Goal: Information Seeking & Learning: Check status

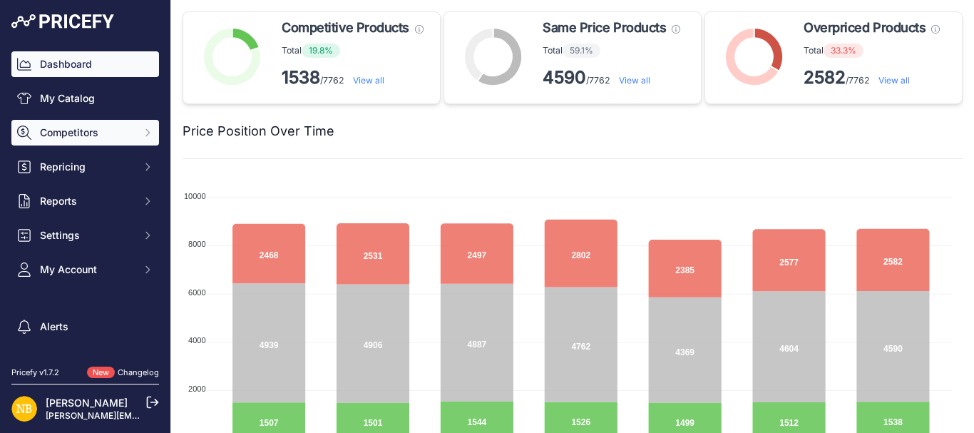
click at [83, 132] on span "Competitors" at bounding box center [86, 132] width 93 height 14
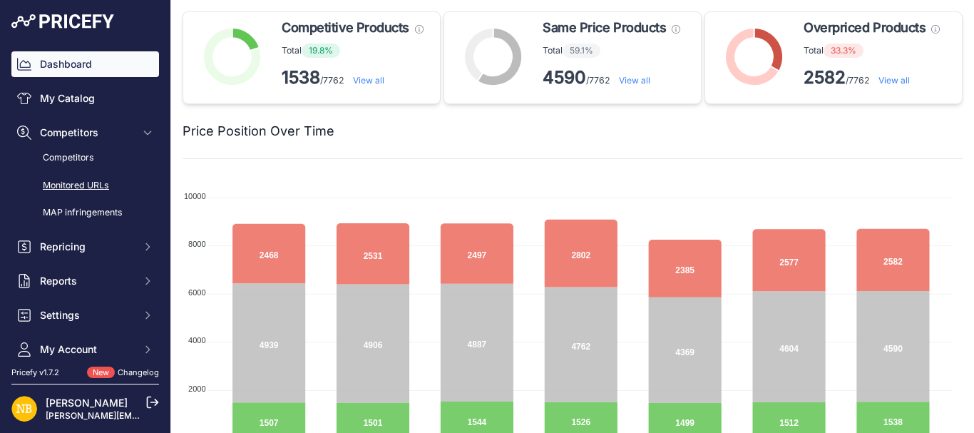
click at [85, 180] on link "Monitored URLs" at bounding box center [85, 185] width 148 height 25
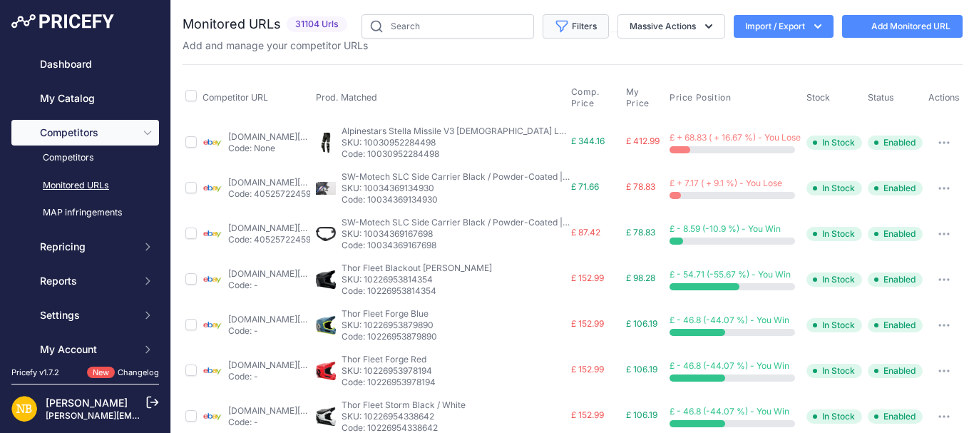
click at [562, 34] on button "Filters" at bounding box center [576, 26] width 66 height 24
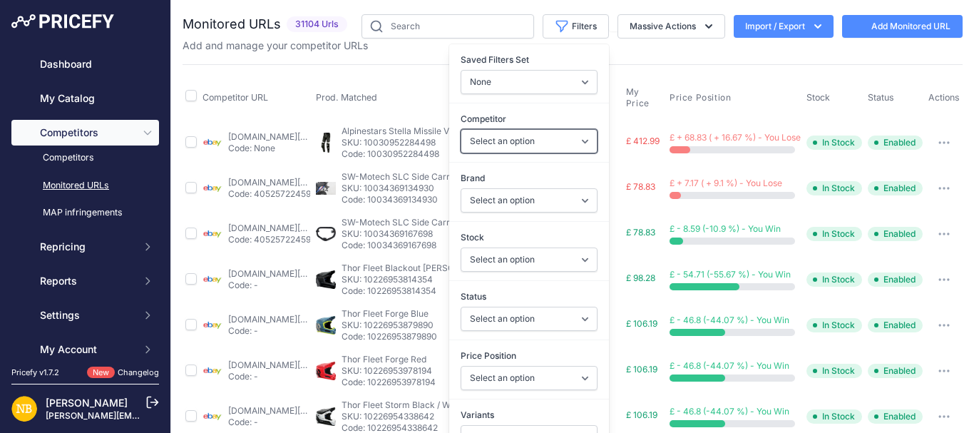
click at [485, 146] on select "Select an option [DOMAIN_NAME] [DOMAIN_NAME] [DOMAIN_NAME] [DOMAIN_NAME] [DOMAI…" at bounding box center [529, 141] width 137 height 24
select select "4341"
click at [461, 129] on select "Select an option [DOMAIN_NAME] [DOMAIN_NAME] [DOMAIN_NAME] [DOMAIN_NAME] [DOMAI…" at bounding box center [529, 141] width 137 height 24
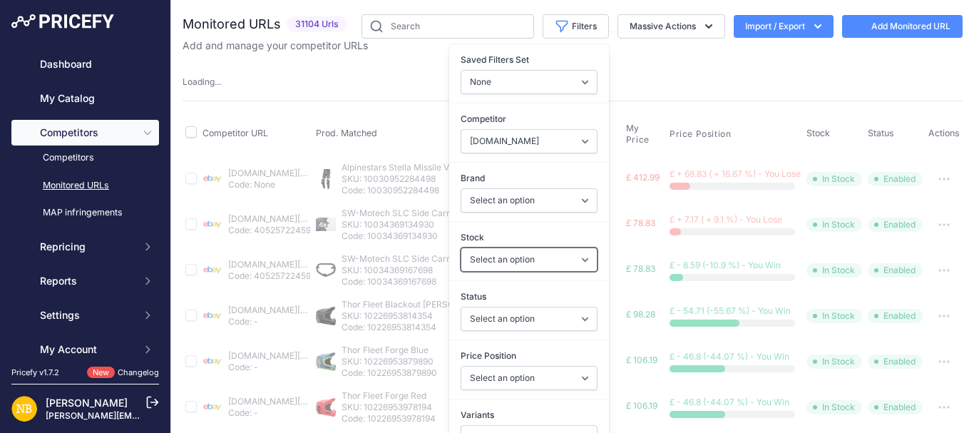
click at [473, 256] on select "Select an option In Stock Out Of Stock" at bounding box center [529, 259] width 137 height 24
click at [467, 252] on select "Select an option In Stock Out Of Stock" at bounding box center [529, 259] width 137 height 24
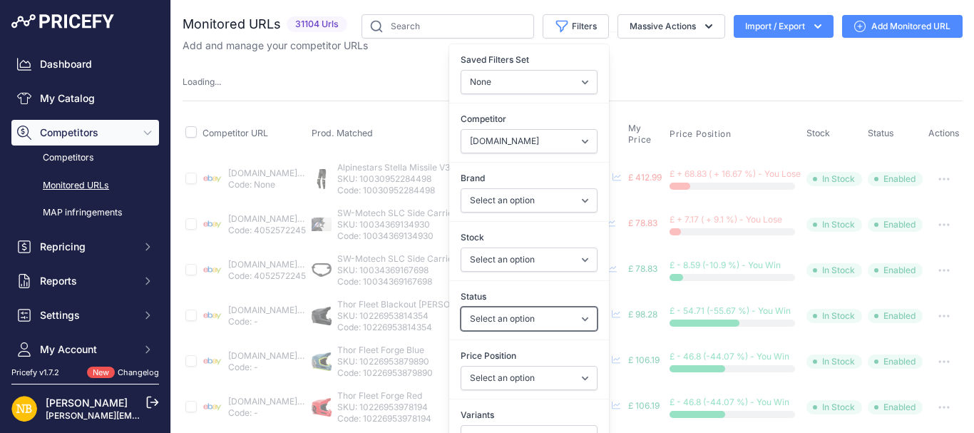
click at [467, 319] on select "Select an option Enabled Disabled In progress Scraping Failed Not Found Missing…" at bounding box center [529, 319] width 137 height 24
select select "2"
click at [461, 307] on select "Select an option Enabled Disabled In progress Scraping Failed Not Found Missing…" at bounding box center [529, 319] width 137 height 24
select select
select select "4341"
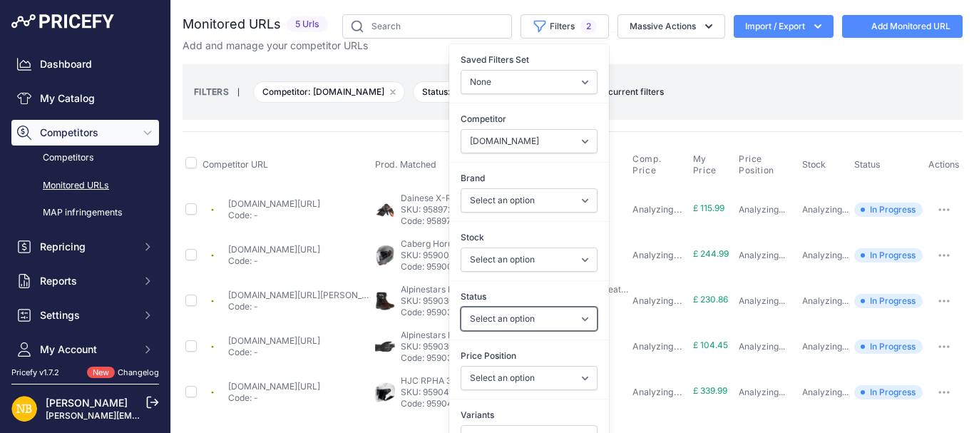
select select "2"
click at [510, 330] on div "Status Select an option Enabled Disabled In progress Scraping Failed Not Found …" at bounding box center [529, 310] width 160 height 53
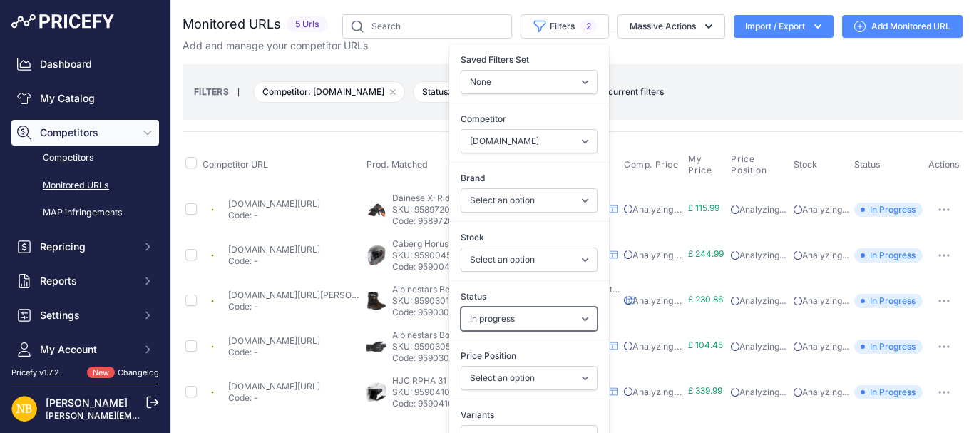
click at [502, 325] on select "Select an option Enabled Disabled In progress Scraping Failed Not Found Missing…" at bounding box center [529, 319] width 137 height 24
click at [506, 205] on select "Select an option 100% 13 And A Half Magazine AGV Airoh Ale Clothing Alpinestars…" at bounding box center [529, 200] width 137 height 24
select select "Schuberth"
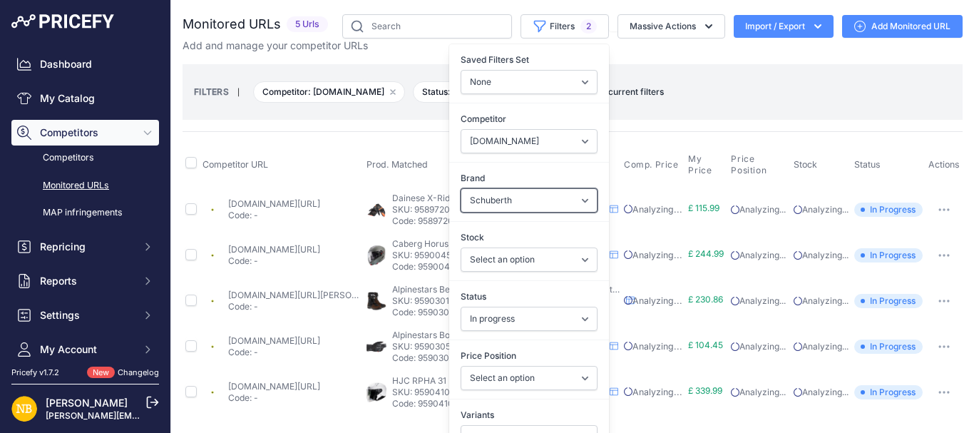
click at [461, 188] on select "Select an option 100% 13 And A Half Magazine AGV Airoh Ale Clothing Alpinestars…" at bounding box center [529, 200] width 137 height 24
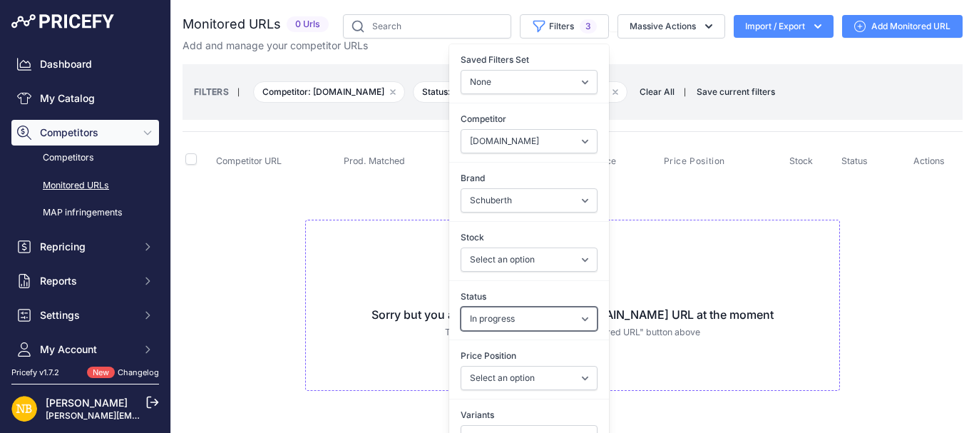
click at [476, 315] on select "Select an option Enabled Disabled In progress Scraping Failed Not Found Missing…" at bounding box center [529, 319] width 137 height 24
select select
click at [461, 307] on select "Select an option Enabled Disabled In progress Scraping Failed Not Found Missing…" at bounding box center [529, 319] width 137 height 24
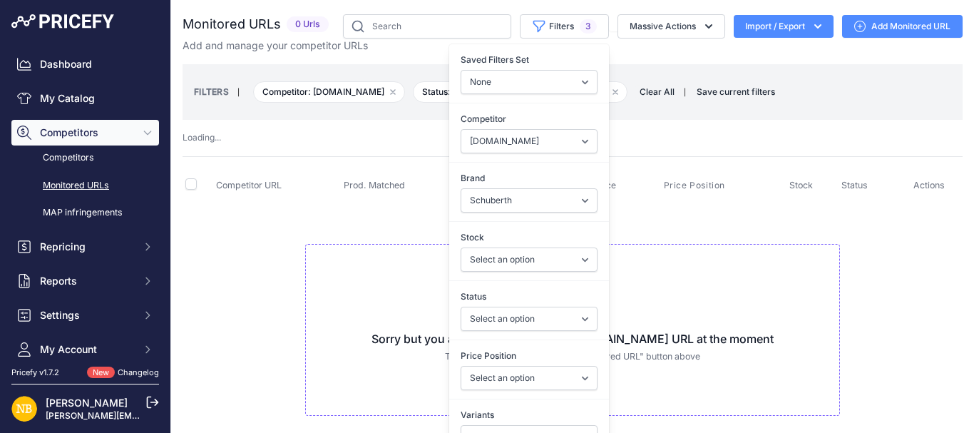
click at [819, 182] on th "Stock" at bounding box center [812, 186] width 52 height 36
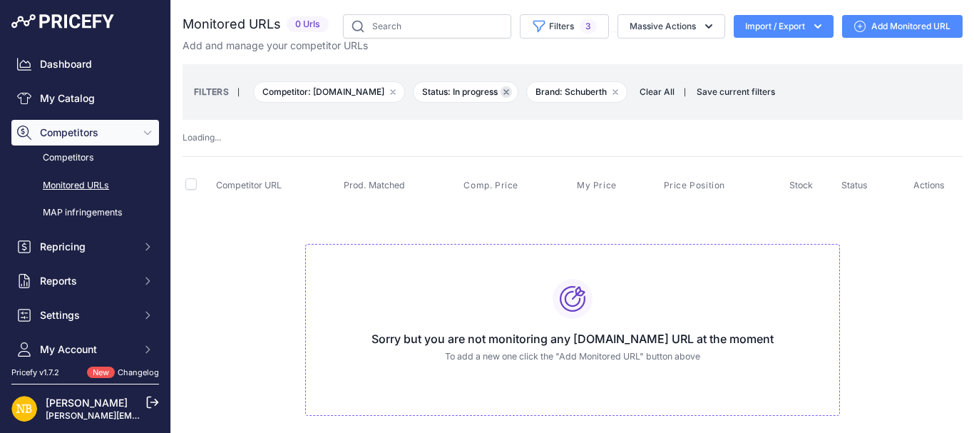
click at [508, 93] on icon "button" at bounding box center [506, 92] width 4 height 4
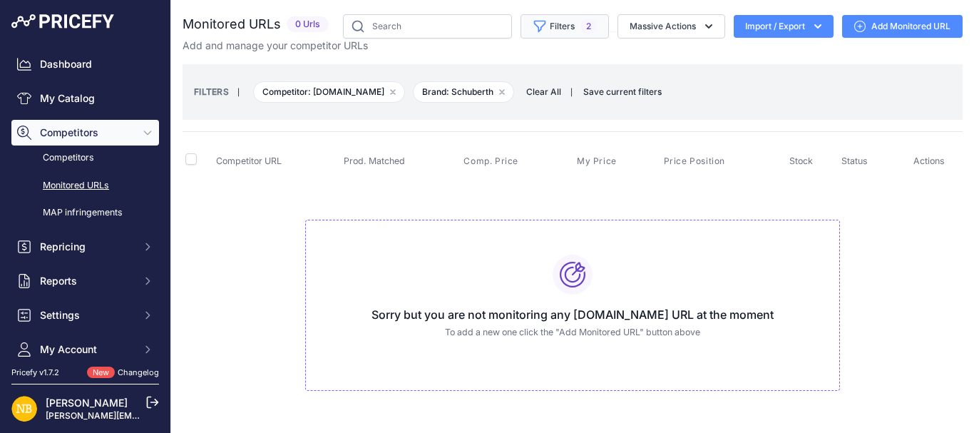
click at [533, 28] on icon "button" at bounding box center [540, 26] width 14 height 14
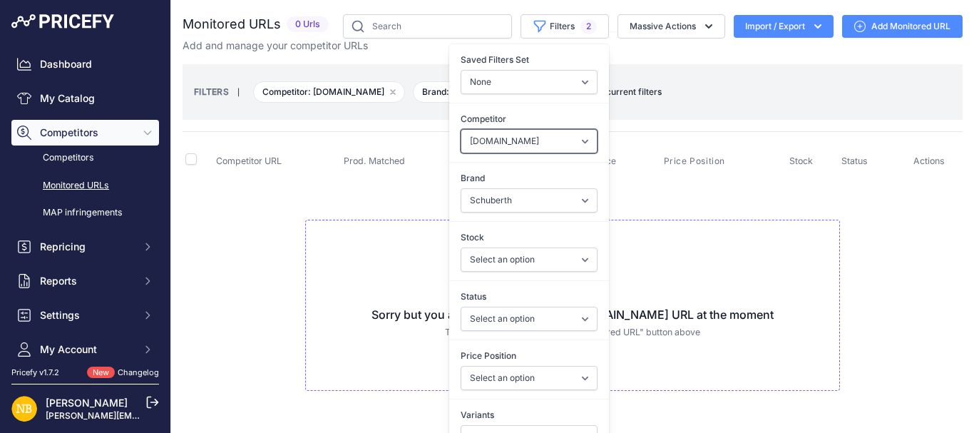
click at [498, 143] on select "Select an option [DOMAIN_NAME] [DOMAIN_NAME] [DOMAIN_NAME] [DOMAIN_NAME] [DOMAI…" at bounding box center [529, 141] width 137 height 24
select select "4354"
click at [461, 129] on select "Select an option [DOMAIN_NAME] [DOMAIN_NAME] [DOMAIN_NAME] [DOMAIN_NAME] [DOMAI…" at bounding box center [529, 141] width 137 height 24
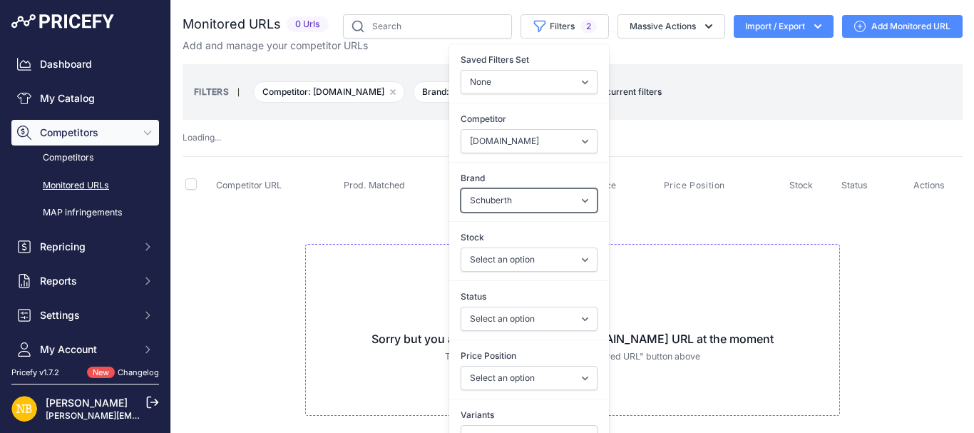
click at [476, 205] on select "Select an option 100% 13 And A Half Magazine AGV Airoh Ale Clothing Alpinestars…" at bounding box center [529, 200] width 137 height 24
select select "Forma"
click at [461, 188] on select "Select an option 100% 13 And A Half Magazine AGV Airoh Ale Clothing Alpinestars…" at bounding box center [529, 200] width 137 height 24
click at [375, 230] on td "Sorry but you are not monitoring any [DOMAIN_NAME] URL at the moment To add a n…" at bounding box center [573, 324] width 780 height 240
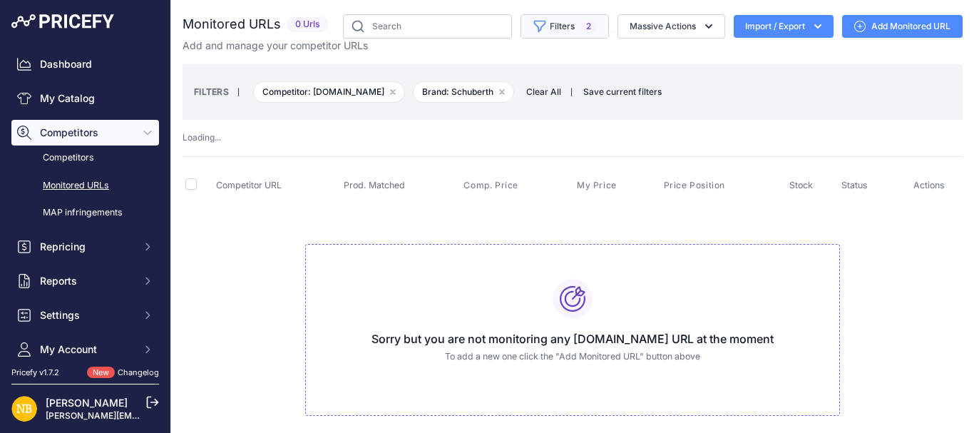
click at [543, 36] on button "Filters 2" at bounding box center [564, 26] width 88 height 24
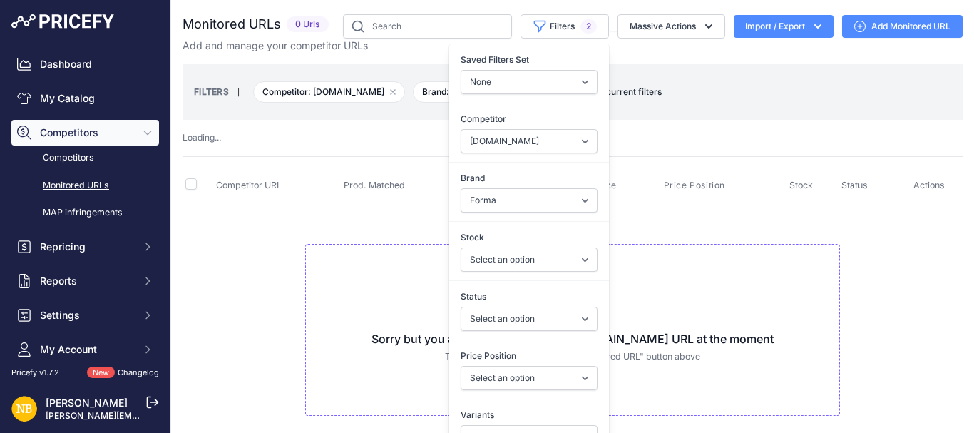
click at [667, 202] on th "Price Position" at bounding box center [723, 186] width 125 height 36
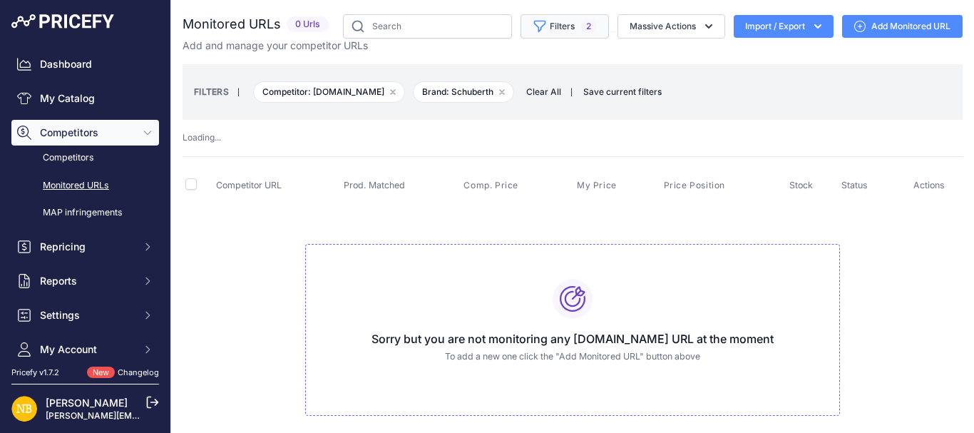
click at [558, 33] on button "Filters 2" at bounding box center [564, 26] width 88 height 24
click at [562, 85] on span "Clear All" at bounding box center [543, 92] width 49 height 14
click at [557, 73] on div "FILTERS | Competitor: [DOMAIN_NAME] Remove filter option Brand: Schuberth Remov…" at bounding box center [572, 92] width 757 height 38
click at [572, 73] on div "FILTERS | Competitor: [DOMAIN_NAME] Remove filter option Brand: Schuberth Remov…" at bounding box center [572, 92] width 757 height 38
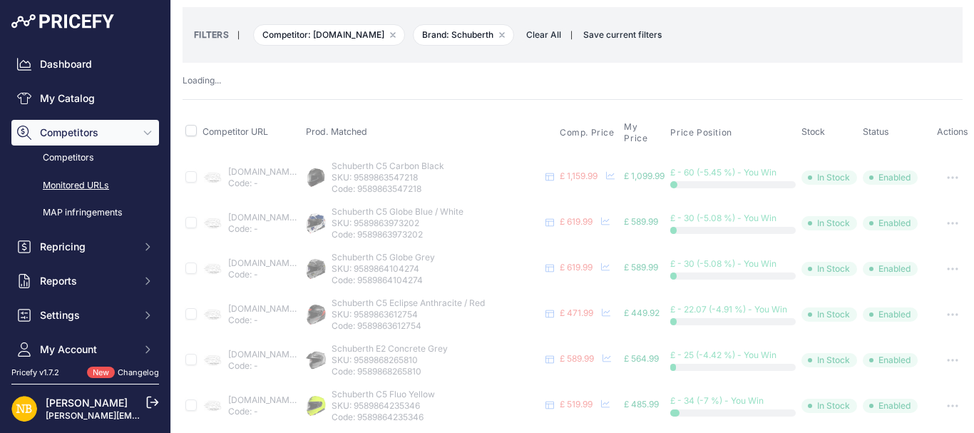
click at [552, 34] on span "Clear All" at bounding box center [543, 35] width 49 height 14
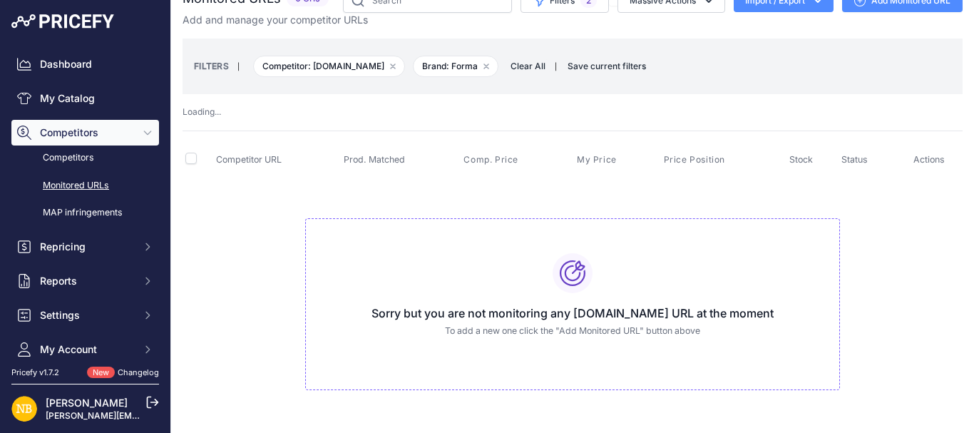
scroll to position [26, 0]
click at [720, 121] on div "Monitored URLs 0 Urls" at bounding box center [573, 204] width 780 height 430
click at [546, 2] on icon "button" at bounding box center [540, 1] width 14 height 14
select select
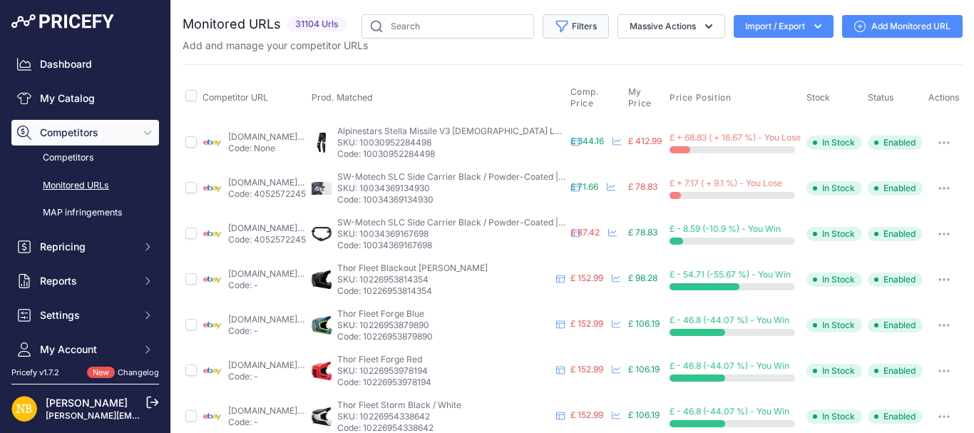
click at [555, 29] on icon "button" at bounding box center [562, 26] width 14 height 14
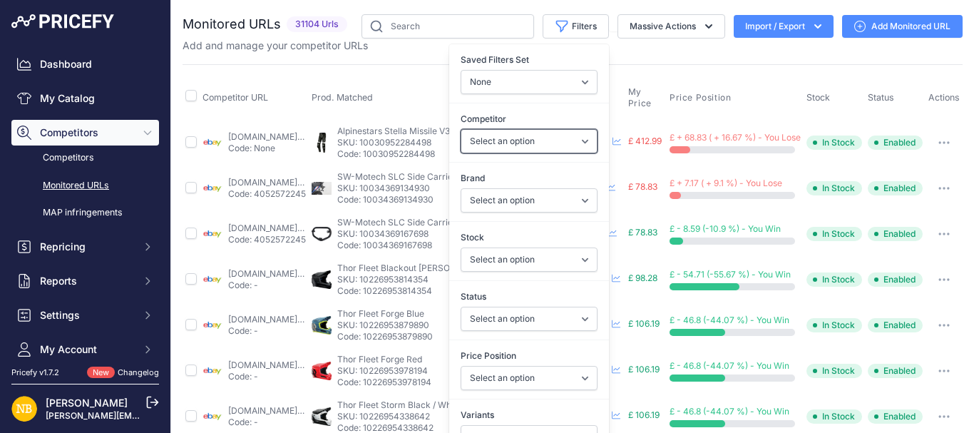
click at [461, 150] on select "Select an option [DOMAIN_NAME] [DOMAIN_NAME] [DOMAIN_NAME] [DOMAIN_NAME] [DOMAI…" at bounding box center [529, 141] width 137 height 24
select select "15386"
click at [461, 129] on select "Select an option [DOMAIN_NAME] [DOMAIN_NAME] [DOMAIN_NAME] [DOMAIN_NAME] [DOMAI…" at bounding box center [529, 141] width 137 height 24
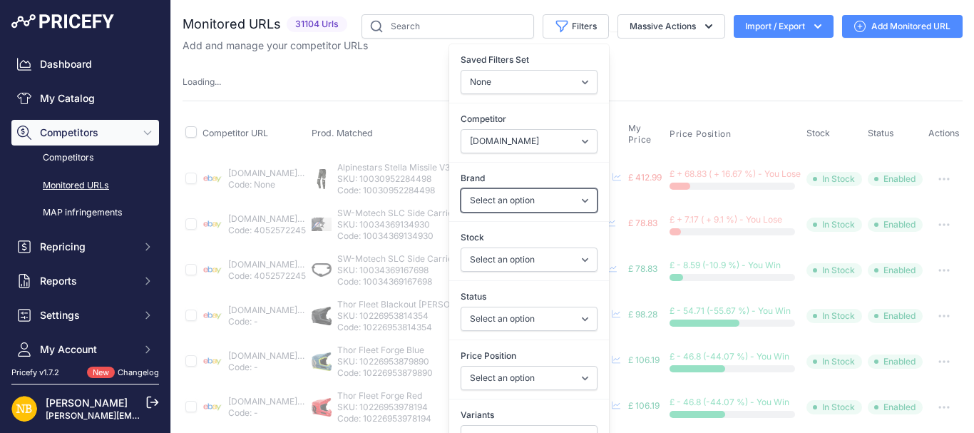
click at [482, 196] on select "Select an option 100% 13 And A Half Magazine AGV Airoh Ale Clothing Alpinestars…" at bounding box center [529, 200] width 137 height 24
select select "Forma"
click at [461, 188] on select "Select an option 100% 13 And A Half Magazine AGV Airoh Ale Clothing Alpinestars…" at bounding box center [529, 200] width 137 height 24
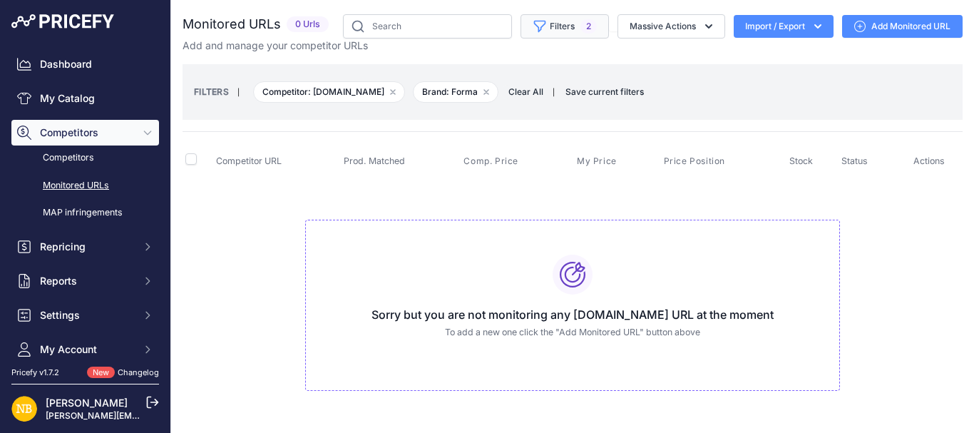
click at [548, 31] on button "Filters 2" at bounding box center [564, 26] width 88 height 24
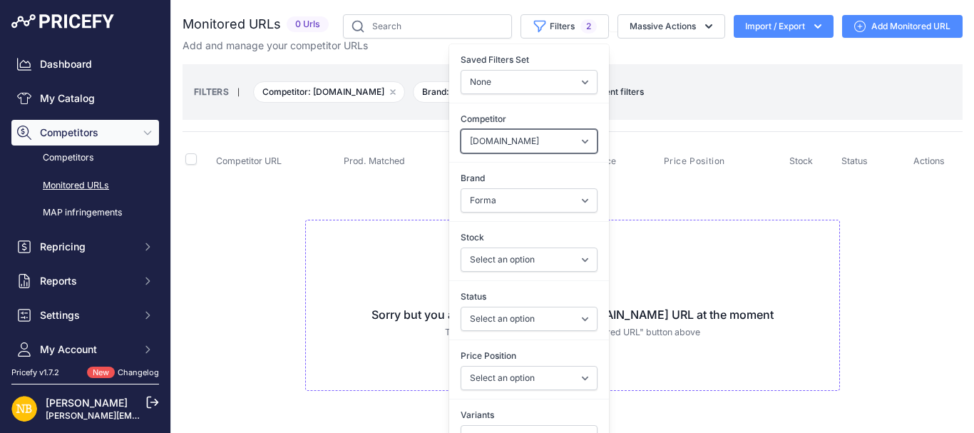
click at [513, 143] on select "Select an option [DOMAIN_NAME] [DOMAIN_NAME] [DOMAIN_NAME] [DOMAIN_NAME] [DOMAI…" at bounding box center [529, 141] width 137 height 24
click at [461, 129] on select "Select an option [DOMAIN_NAME] [DOMAIN_NAME] [DOMAIN_NAME] [DOMAIN_NAME] [DOMAI…" at bounding box center [529, 141] width 137 height 24
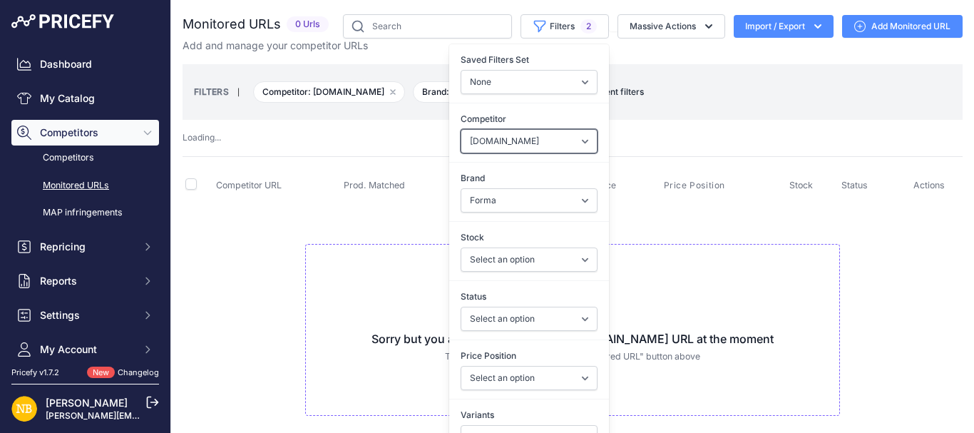
select select "4354"
select select "54869"
select select "4354"
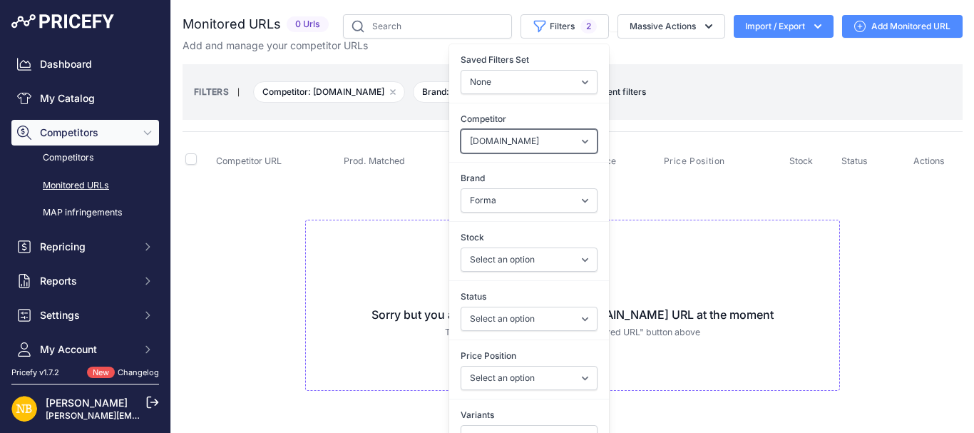
click at [461, 129] on select "Select an option [DOMAIN_NAME] [DOMAIN_NAME] [DOMAIN_NAME] [DOMAIN_NAME] [DOMAI…" at bounding box center [529, 141] width 137 height 24
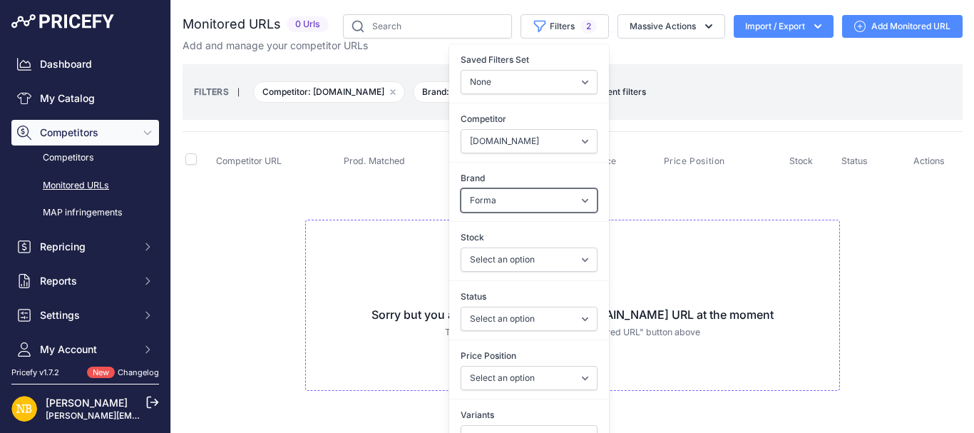
click at [481, 200] on select "Select an option 100% 13 And A Half Magazine AGV Airoh Ale Clothing Alpinestars…" at bounding box center [529, 200] width 137 height 24
select select "Macna"
click at [461, 188] on select "Select an option 100% 13 And A Half Magazine AGV Airoh Ale Clothing Alpinestars…" at bounding box center [529, 200] width 137 height 24
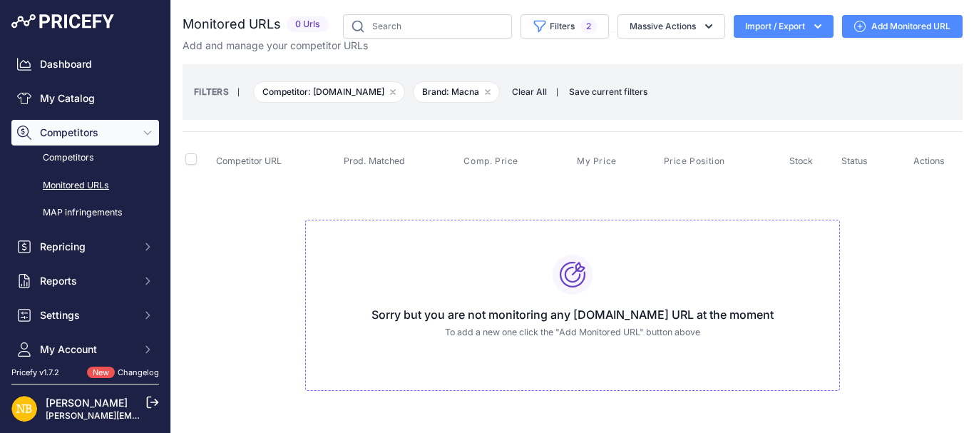
click at [404, 222] on div "Sorry but you are not monitoring any motolegends.com URL at the moment To add a…" at bounding box center [572, 306] width 535 height 172
click at [544, 34] on button "Filters 2" at bounding box center [564, 26] width 88 height 24
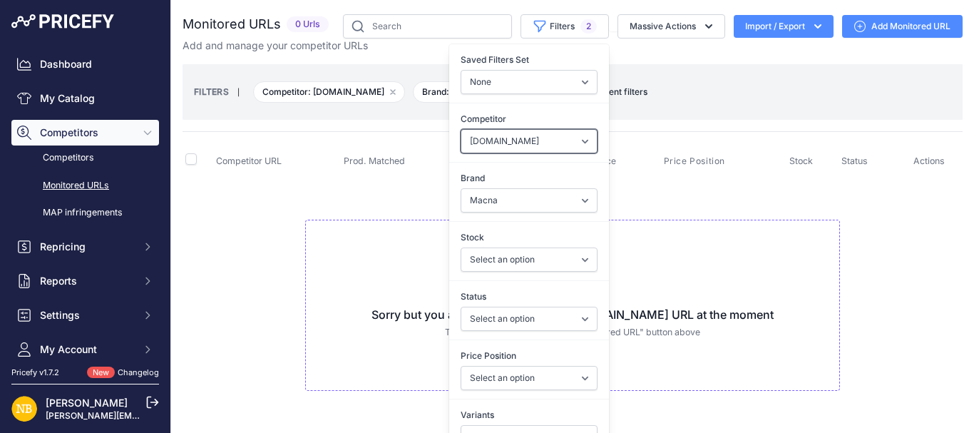
click at [485, 140] on select "Select an option [DOMAIN_NAME] [DOMAIN_NAME] [DOMAIN_NAME] [DOMAIN_NAME] [DOMAI…" at bounding box center [529, 141] width 137 height 24
select select "4347"
click at [461, 129] on select "Select an option [DOMAIN_NAME] [DOMAIN_NAME] [DOMAIN_NAME] [DOMAIN_NAME] [DOMAI…" at bounding box center [529, 141] width 137 height 24
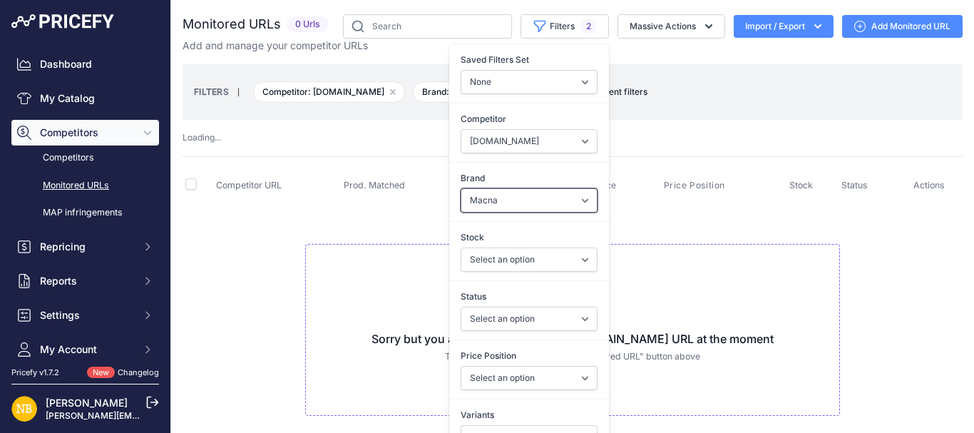
click at [468, 192] on select "Select an option 100% 13 And A Half Magazine AGV Airoh Ale Clothing Alpinestars…" at bounding box center [529, 200] width 137 height 24
select select "Nexx"
click at [461, 188] on select "Select an option 100% 13 And A Half Magazine AGV Airoh Ale Clothing Alpinestars…" at bounding box center [529, 200] width 137 height 24
select select "Macna"
click at [470, 194] on select "Select an option 100% 13 And A Half Magazine AGV Airoh Ale Clothing Alpinestars…" at bounding box center [529, 200] width 137 height 24
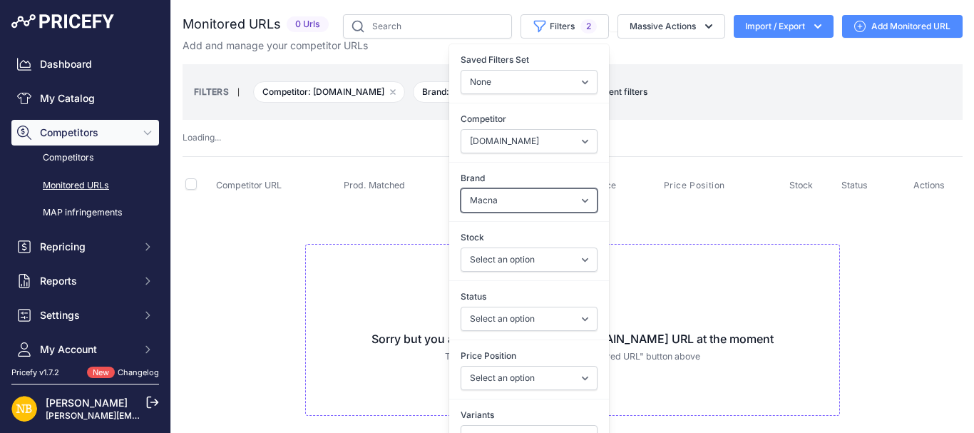
select select "Nexx"
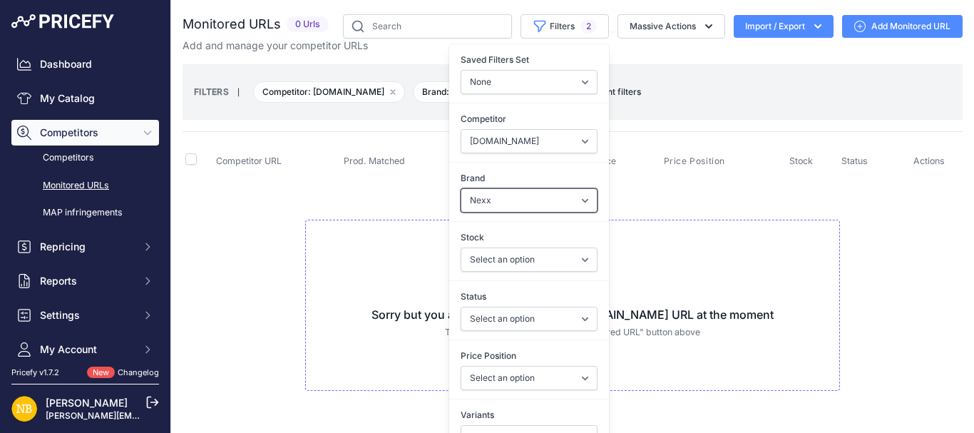
click at [461, 188] on select "Select an option 100% 13 And A Half Magazine AGV Airoh Ale Clothing Alpinestars…" at bounding box center [529, 200] width 137 height 24
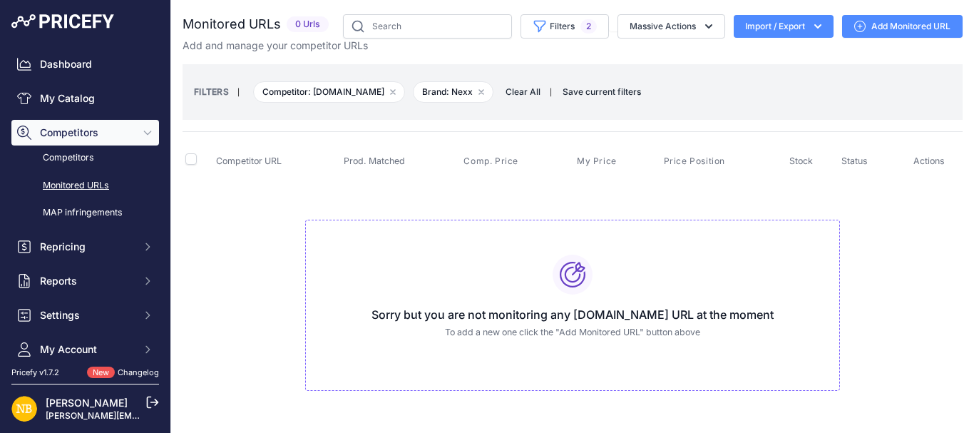
click at [393, 215] on td "Sorry but you are not monitoring any helmetcity.co.uk URL at the moment To add …" at bounding box center [573, 299] width 780 height 240
drag, startPoint x: 674, startPoint y: 185, endPoint x: 652, endPoint y: 193, distance: 23.5
drag, startPoint x: 652, startPoint y: 193, endPoint x: 242, endPoint y: 209, distance: 410.2
click at [242, 209] on td "Sorry but you are not monitoring any helmetcity.co.uk URL at the moment To add …" at bounding box center [573, 299] width 780 height 240
